Goal: Task Accomplishment & Management: Use online tool/utility

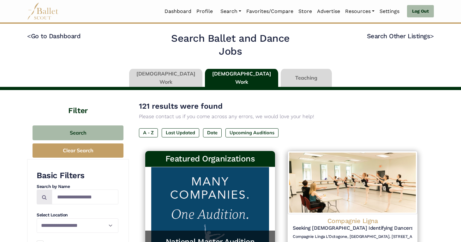
click at [185, 75] on link at bounding box center [165, 78] width 73 height 18
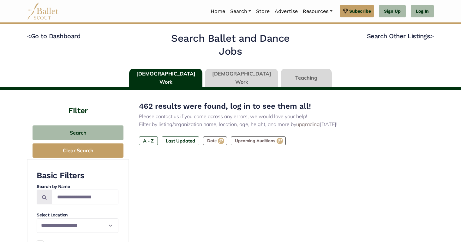
type input "******"
type input "*****"
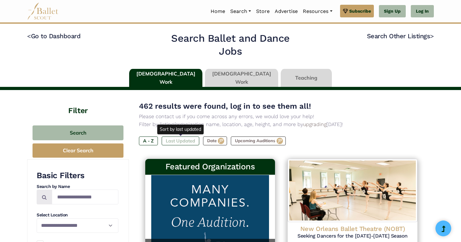
click at [188, 140] on label "Last Updated" at bounding box center [181, 140] width 38 height 9
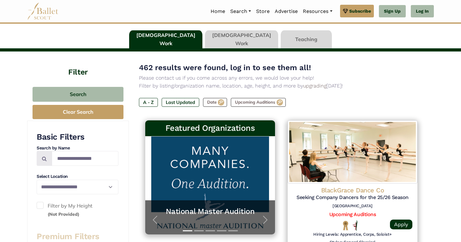
scroll to position [35, 0]
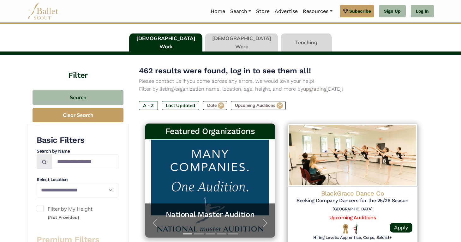
click at [229, 46] on link at bounding box center [241, 42] width 73 height 18
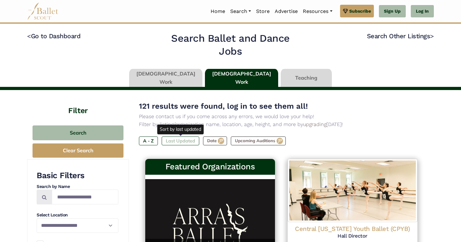
click at [175, 144] on label "Last Updated" at bounding box center [181, 140] width 38 height 9
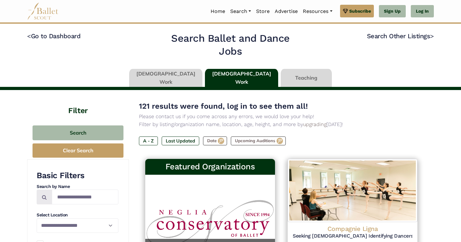
click at [292, 80] on link at bounding box center [306, 78] width 51 height 18
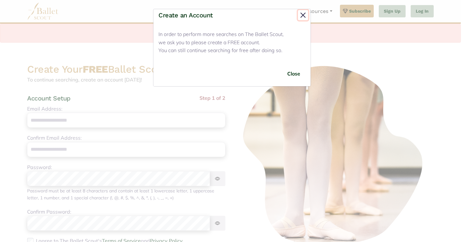
click at [306, 17] on button "Close" at bounding box center [303, 15] width 10 height 10
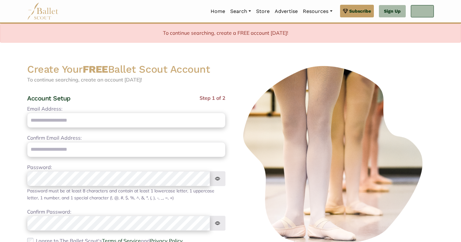
click at [418, 11] on link "Log In" at bounding box center [422, 11] width 23 height 13
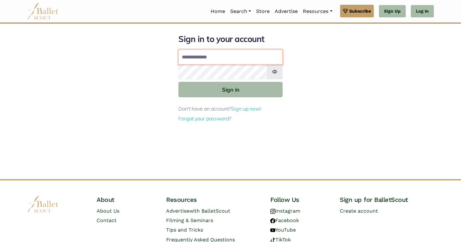
type input "**********"
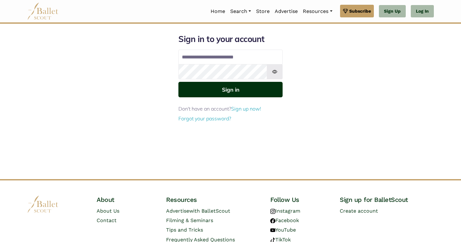
click at [245, 92] on button "Sign in" at bounding box center [230, 89] width 104 height 15
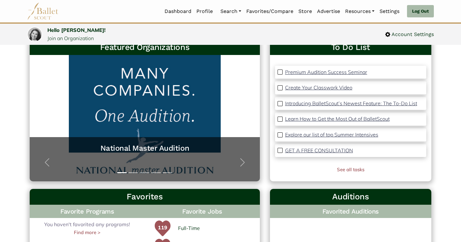
scroll to position [42, 0]
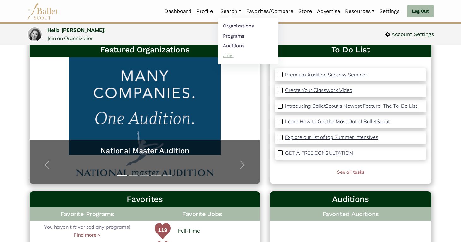
click at [235, 57] on link "Jobs" at bounding box center [248, 56] width 61 height 10
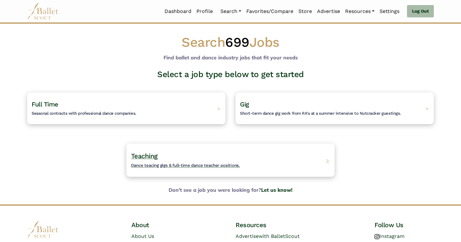
click at [221, 154] on h4 "Teaching Dance teacing gigs & full-time dance teacher positions." at bounding box center [185, 160] width 109 height 17
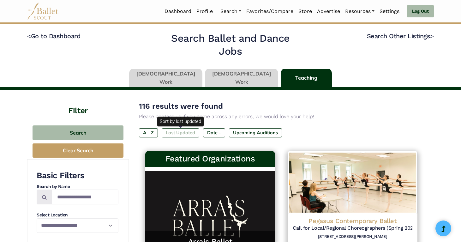
click at [177, 132] on label "Last Updated" at bounding box center [181, 132] width 38 height 9
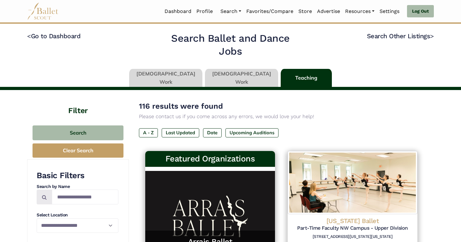
click at [175, 78] on link at bounding box center [165, 78] width 73 height 18
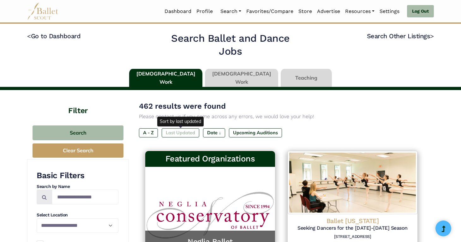
click at [171, 132] on label "Last Updated" at bounding box center [181, 132] width 38 height 9
